Goal: Information Seeking & Learning: Learn about a topic

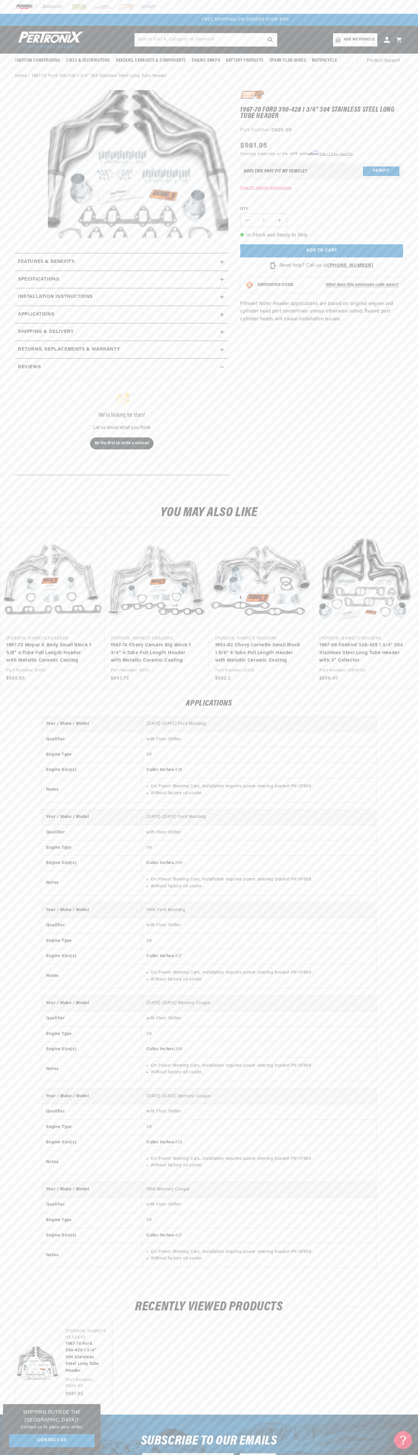
scroll to position [0, 182]
click at [204, 2] on div at bounding box center [209, 7] width 418 height 14
click at [394, 708] on div "Applications Year / Make / Model [DATE]-[DATE] Ford Mustang Qualifier with Floo…" at bounding box center [209, 989] width 418 height 602
click at [341, 1454] on html "Skip to content Your cart Your cart is empty Get the right parts the first time…" at bounding box center [209, 727] width 418 height 1455
click at [2, 962] on div "Year / Make / Model [DATE]-[DATE] Ford Mustang Qualifier with Floor Shifter Eng…" at bounding box center [209, 995] width 418 height 558
